Goal: Task Accomplishment & Management: Manage account settings

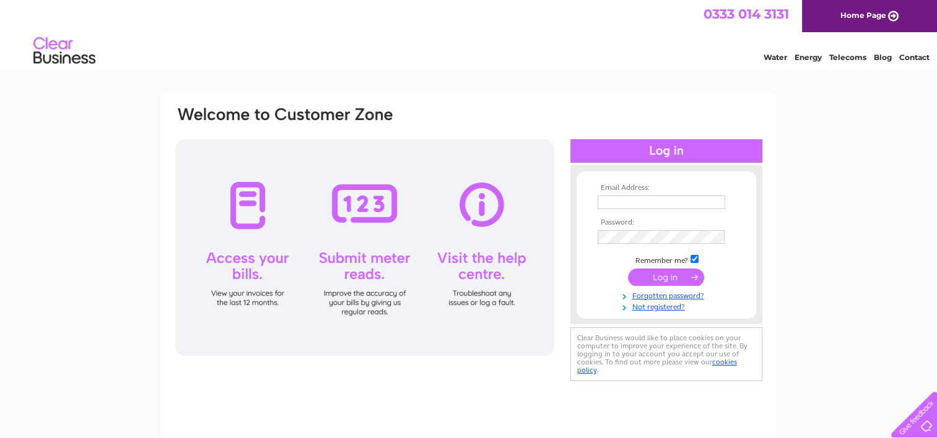
type input "jintzexpress@yahoo.co.uk"
click at [664, 275] on input "submit" at bounding box center [666, 277] width 76 height 17
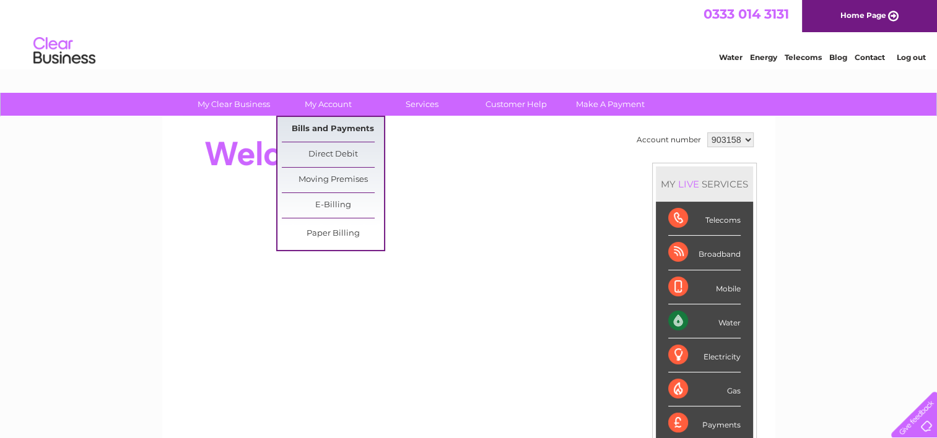
click at [334, 125] on link "Bills and Payments" at bounding box center [333, 129] width 102 height 25
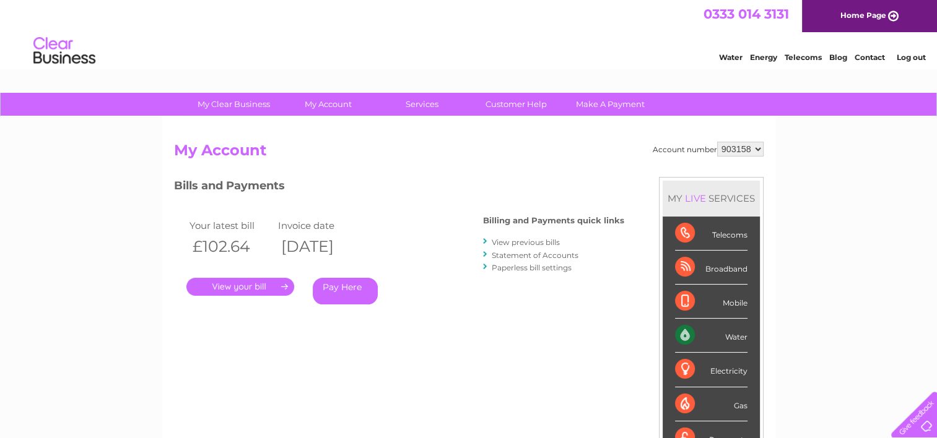
click at [260, 287] on link "." at bounding box center [240, 287] width 108 height 18
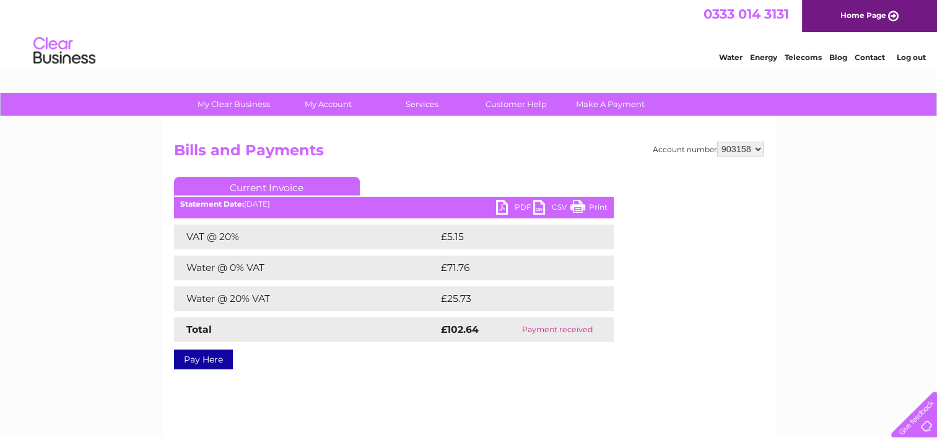
click at [503, 206] on link "PDF" at bounding box center [514, 209] width 37 height 18
click at [503, 201] on link "PDF" at bounding box center [514, 209] width 37 height 18
